Goal: Information Seeking & Learning: Find specific fact

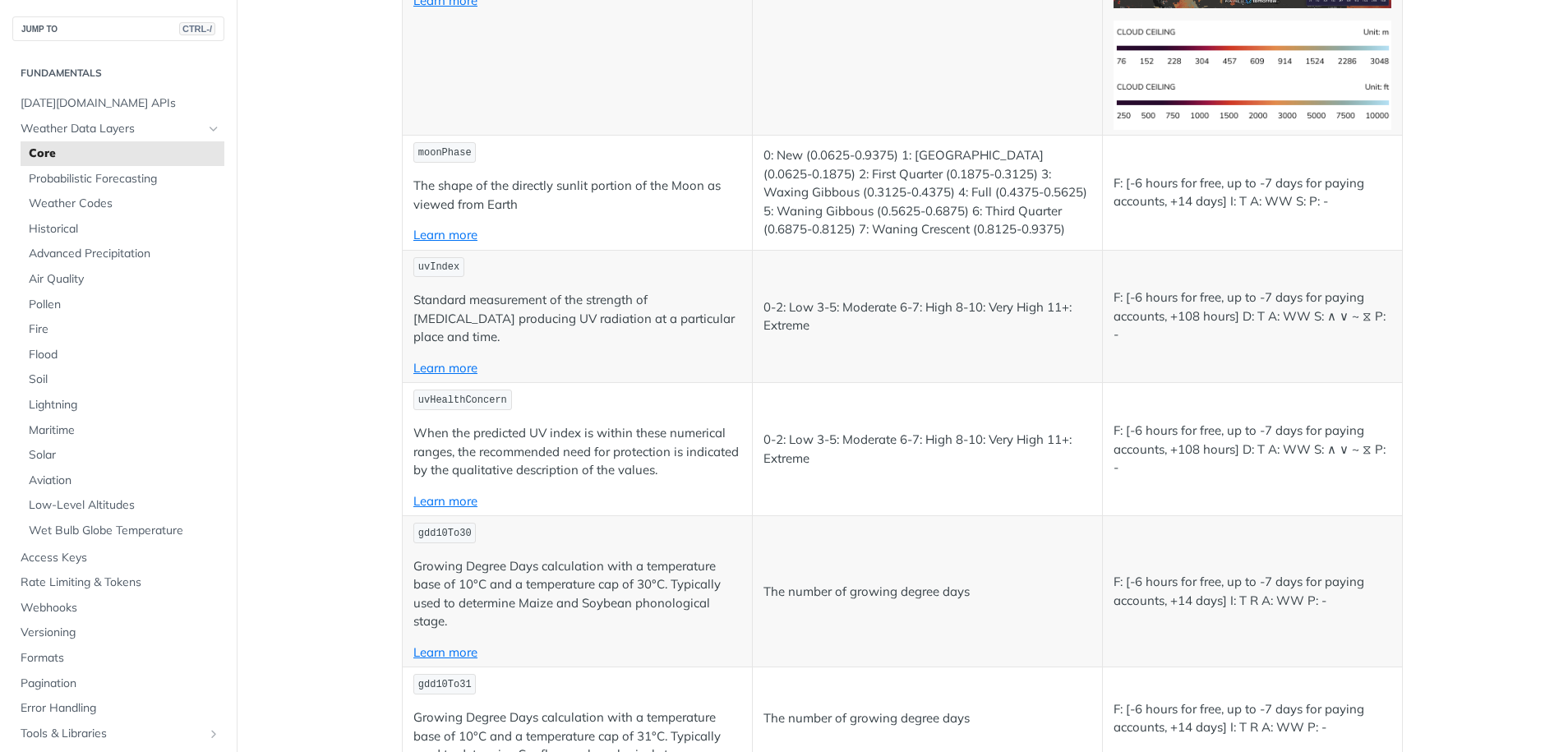
scroll to position [7197, 0]
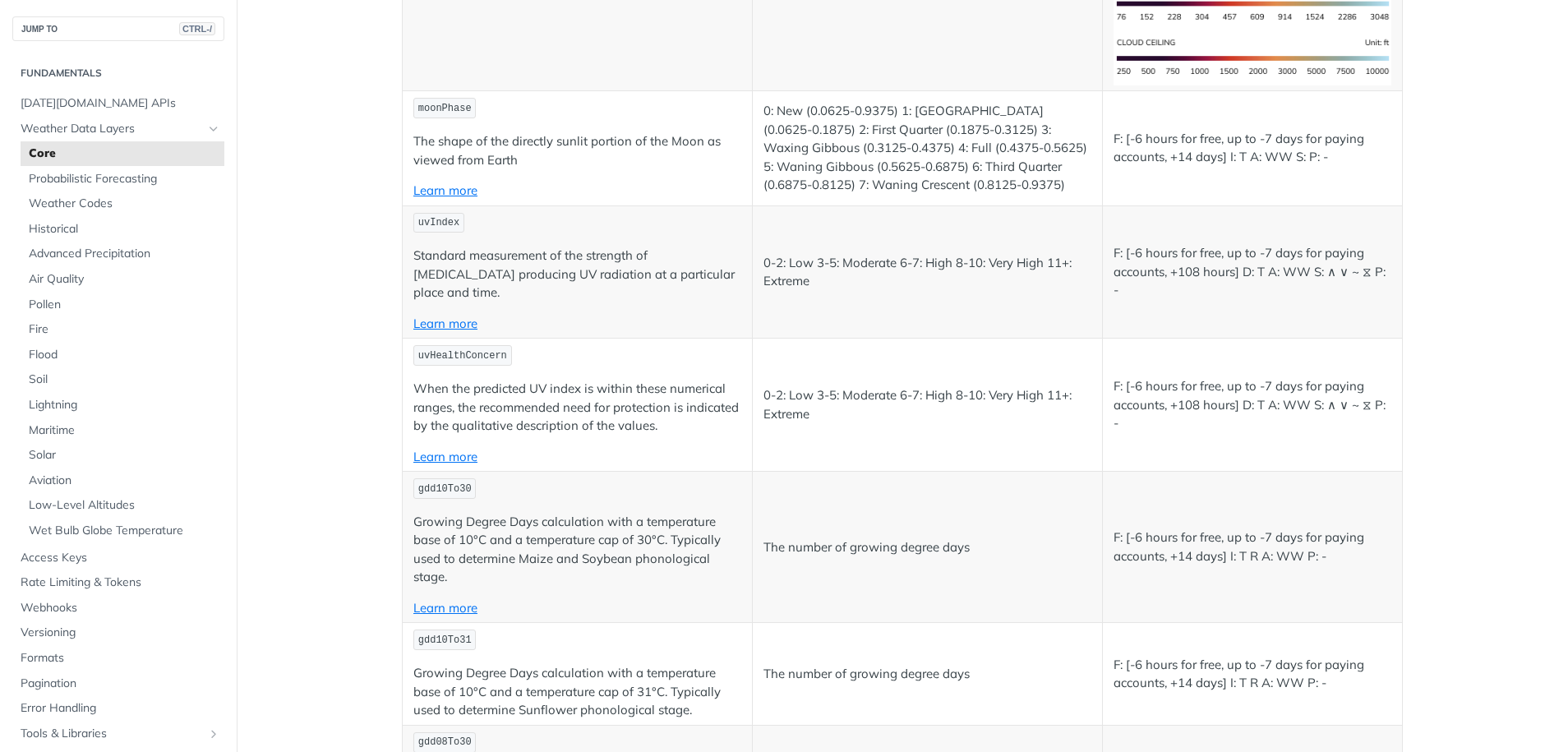
click at [418, 223] on span "uvIndex" at bounding box center [439, 223] width 41 height 11
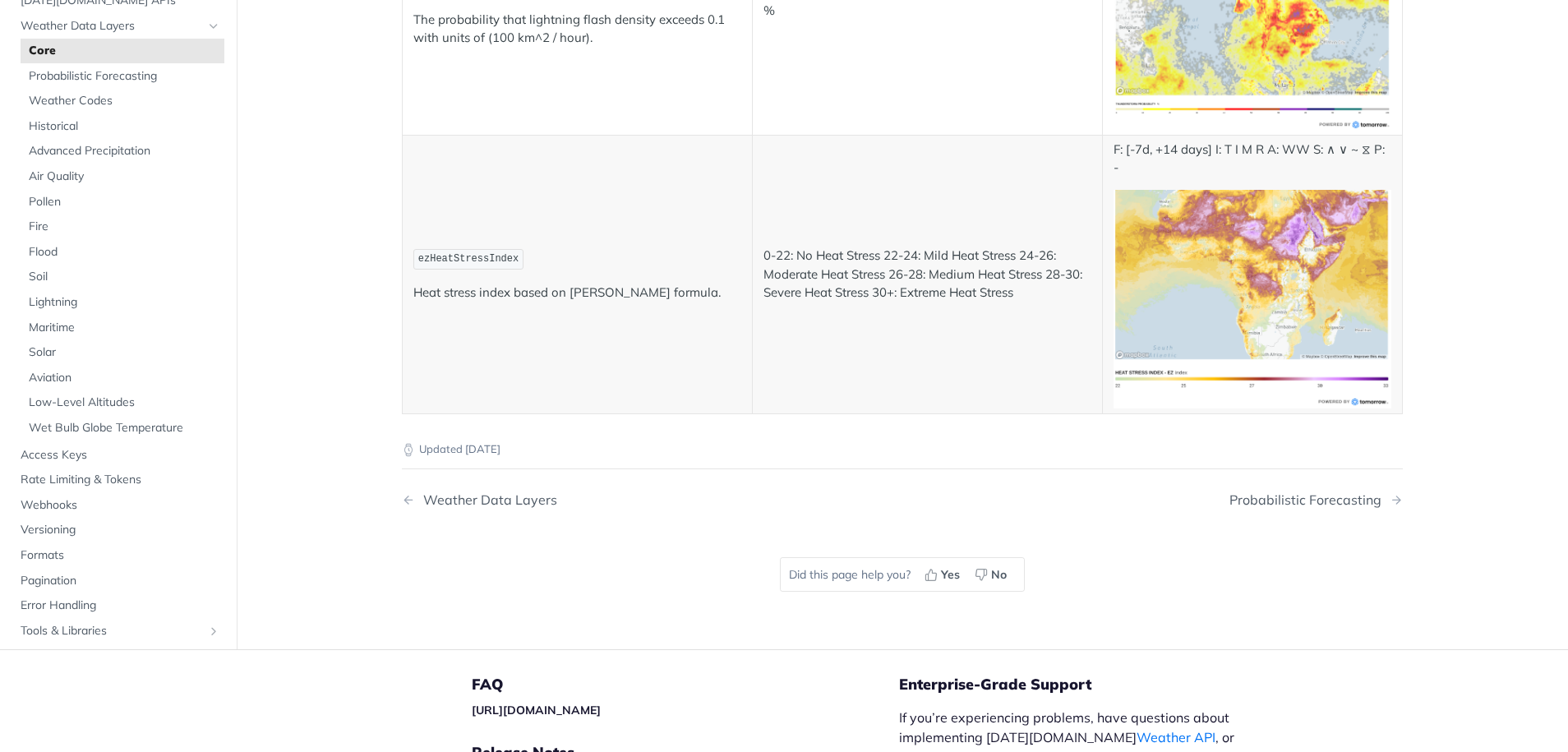
scroll to position [8479, 0]
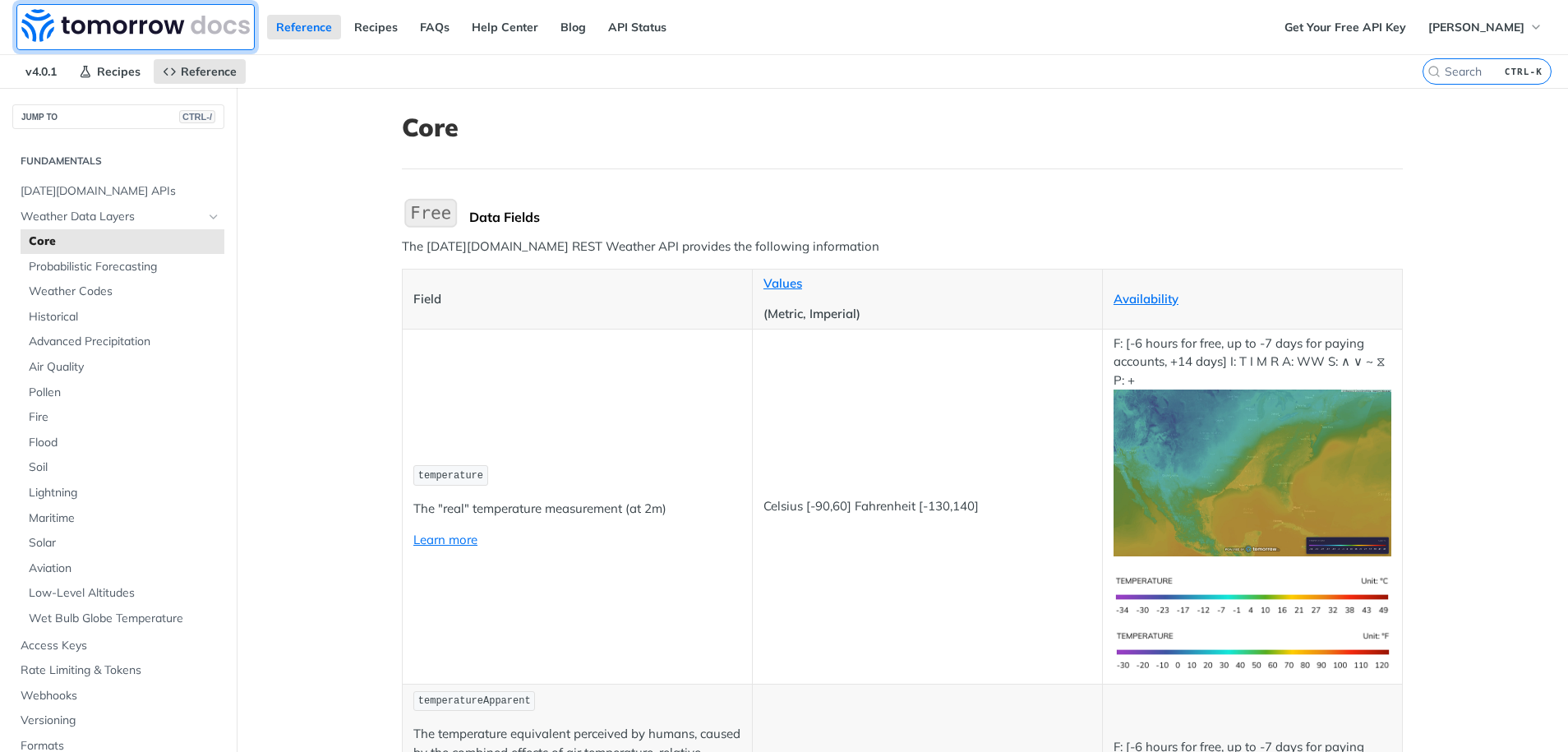
click at [55, 25] on img at bounding box center [135, 25] width 228 height 33
